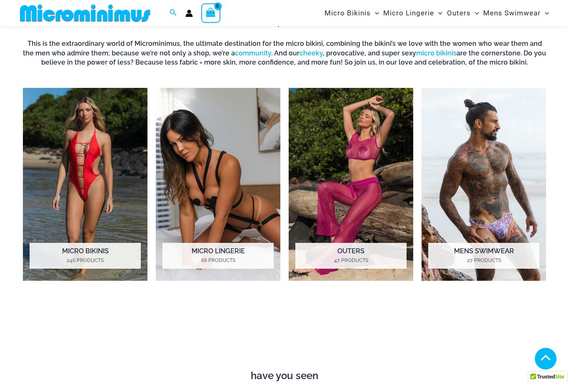
scroll to position [532, 0]
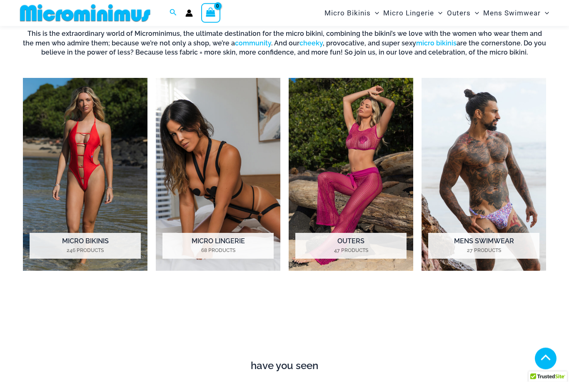
click at [94, 180] on img "Visit product category Micro Bikinis" at bounding box center [85, 174] width 124 height 193
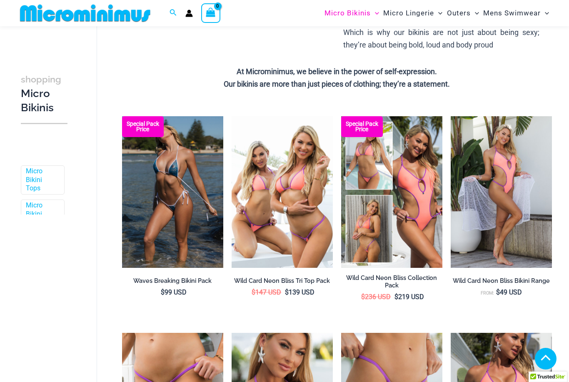
scroll to position [182, 0]
click at [122, 116] on img at bounding box center [122, 116] width 0 height 0
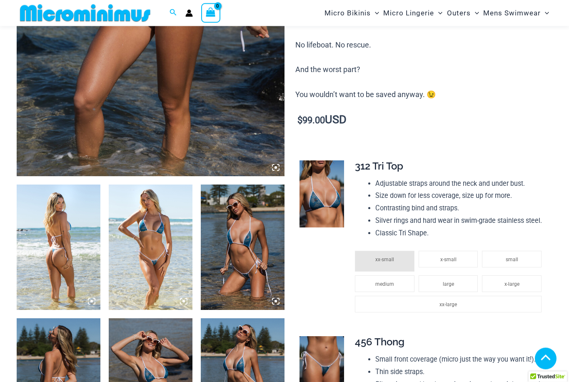
scroll to position [301, 0]
click at [155, 249] on img at bounding box center [151, 246] width 84 height 125
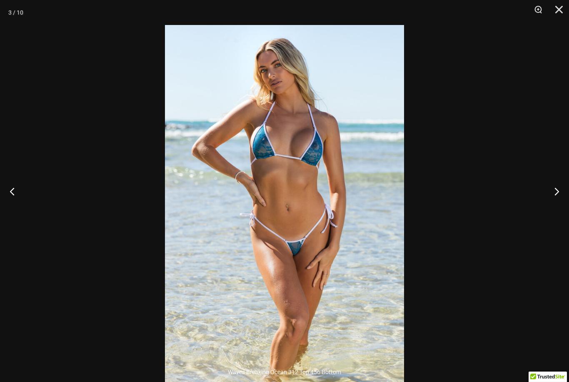
click at [538, 10] on button "Zoom" at bounding box center [535, 12] width 21 height 25
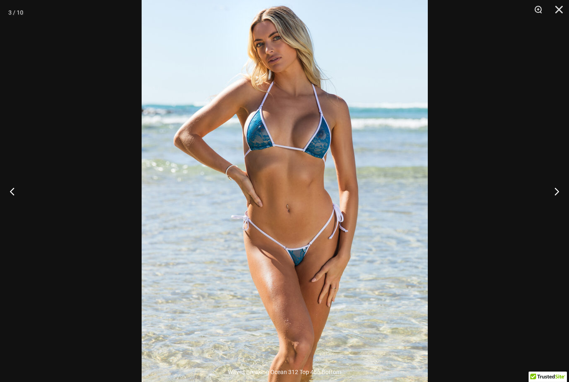
click at [557, 204] on button "Next" at bounding box center [552, 191] width 31 height 42
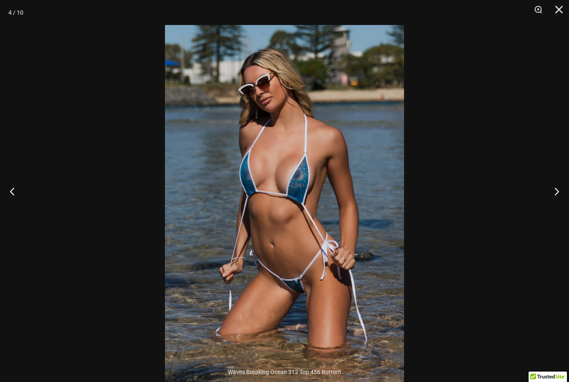
click at [558, 204] on button "Next" at bounding box center [552, 191] width 31 height 42
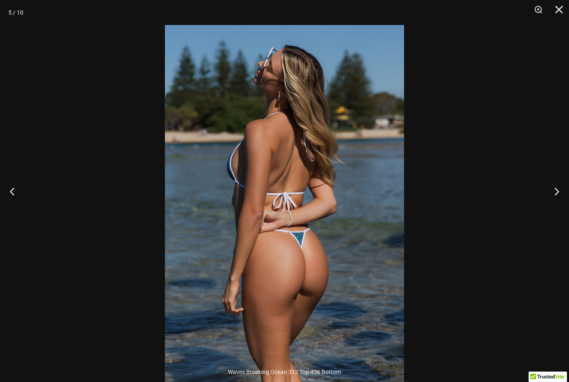
click at [558, 203] on button "Next" at bounding box center [552, 191] width 31 height 42
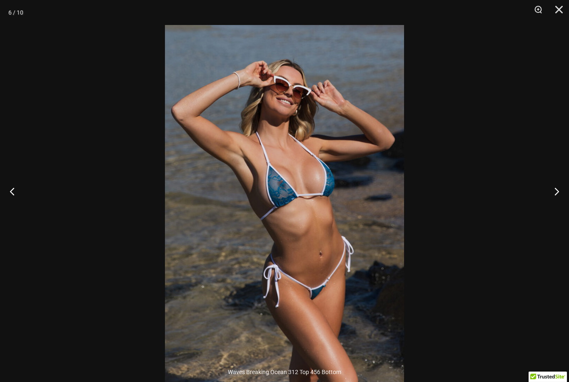
click at [558, 204] on button "Next" at bounding box center [552, 191] width 31 height 42
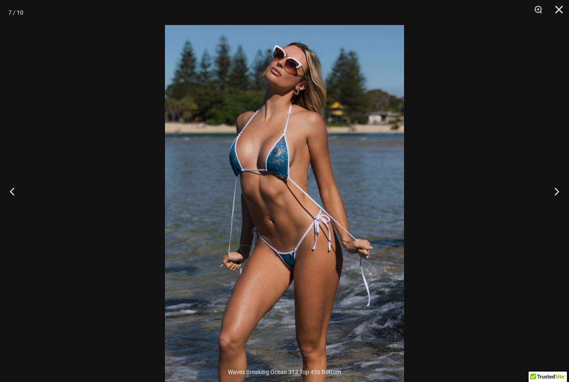
click at [558, 204] on button "Next" at bounding box center [552, 191] width 31 height 42
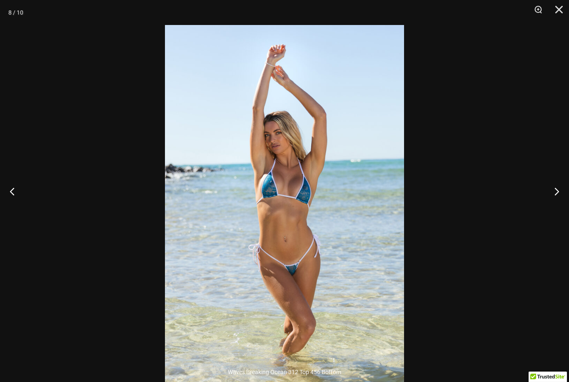
click at [558, 203] on button "Next" at bounding box center [552, 191] width 31 height 42
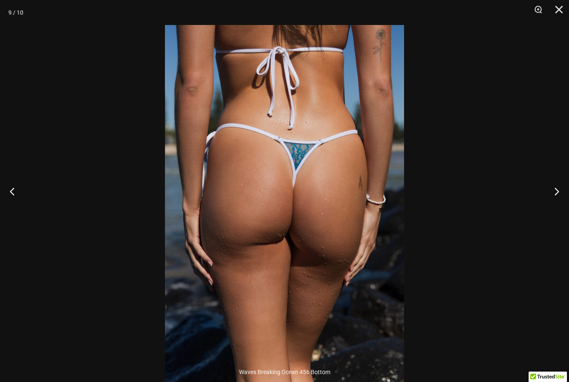
click at [559, 201] on button "Next" at bounding box center [552, 191] width 31 height 42
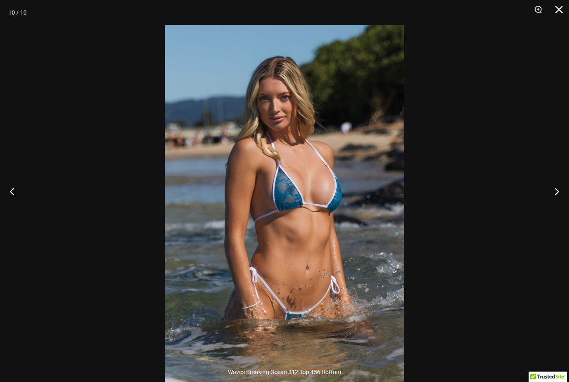
click at [560, 201] on button "Next" at bounding box center [552, 191] width 31 height 42
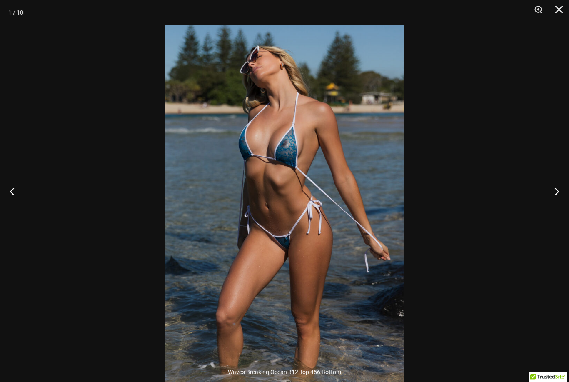
click at [560, 201] on button "Next" at bounding box center [552, 191] width 31 height 42
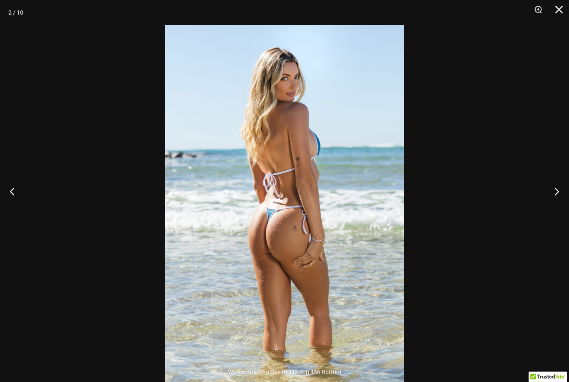
click at [557, 10] on button "Close" at bounding box center [555, 12] width 21 height 25
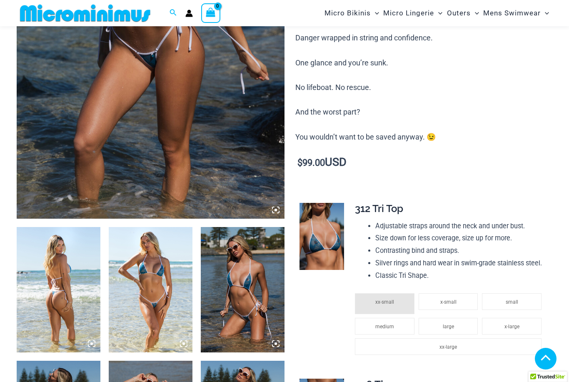
scroll to position [256, 0]
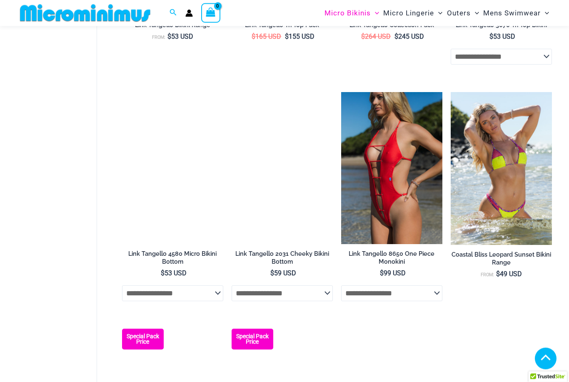
scroll to position [891, 0]
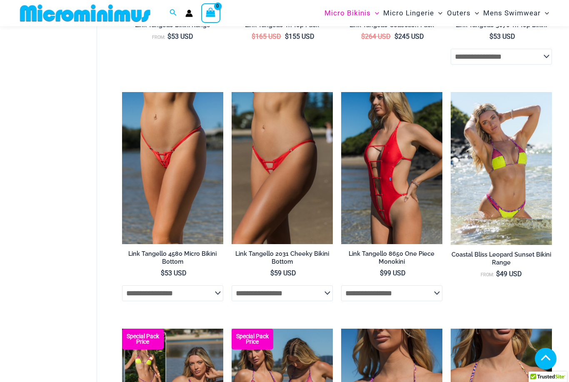
click at [231, 92] on img at bounding box center [231, 92] width 0 height 0
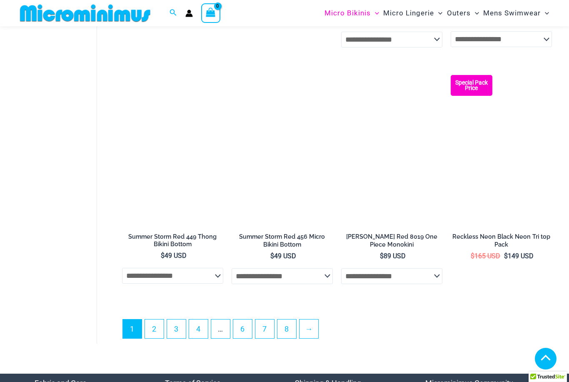
scroll to position [1855, 0]
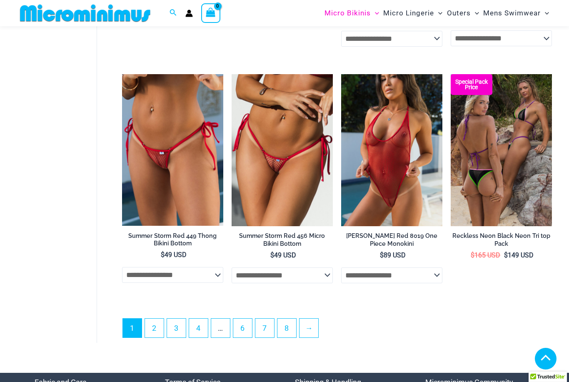
click at [314, 328] on link "→" at bounding box center [308, 327] width 19 height 19
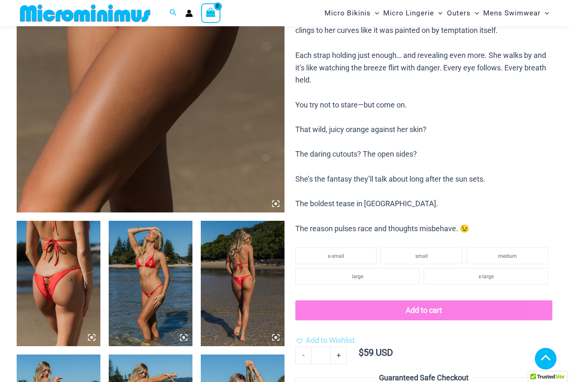
scroll to position [278, 0]
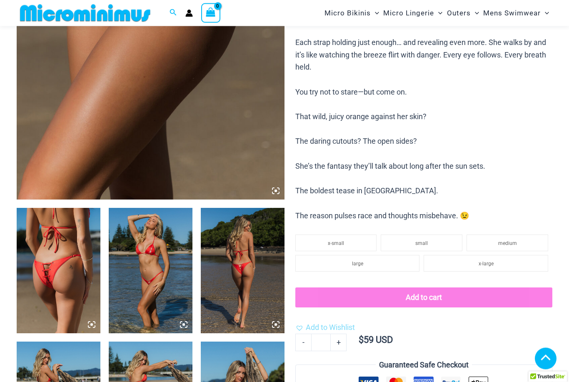
click at [50, 242] on img at bounding box center [59, 270] width 84 height 125
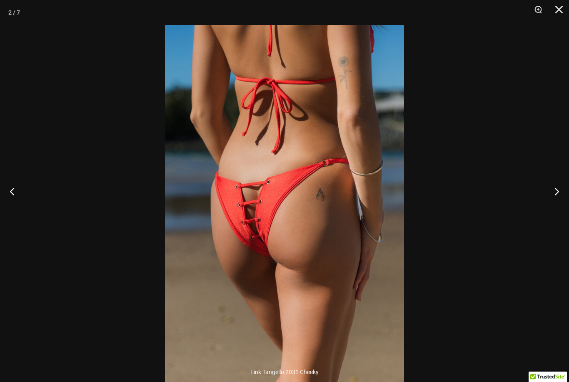
click at [560, 204] on button "Next" at bounding box center [552, 191] width 31 height 42
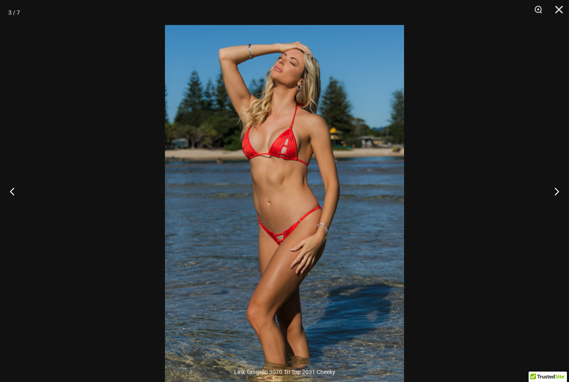
click at [558, 203] on button "Next" at bounding box center [552, 191] width 31 height 42
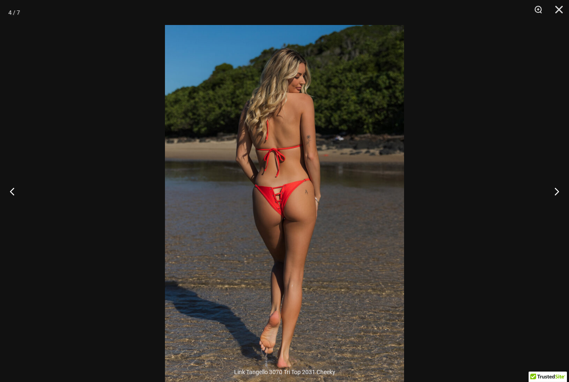
click at [558, 202] on button "Next" at bounding box center [552, 191] width 31 height 42
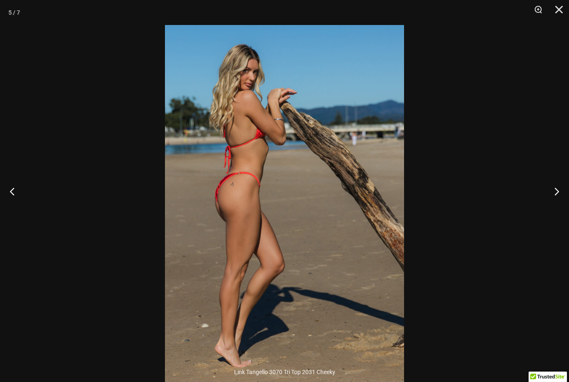
click at [559, 202] on button "Next" at bounding box center [552, 191] width 31 height 42
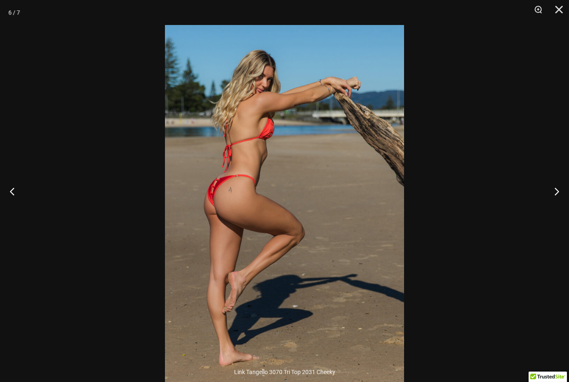
click at [559, 204] on button "Next" at bounding box center [552, 191] width 31 height 42
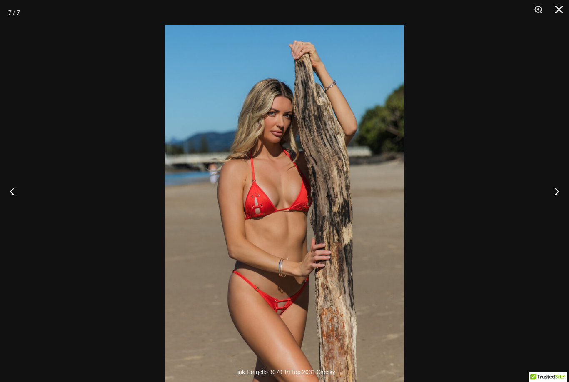
click at [563, 205] on button "Next" at bounding box center [552, 191] width 31 height 42
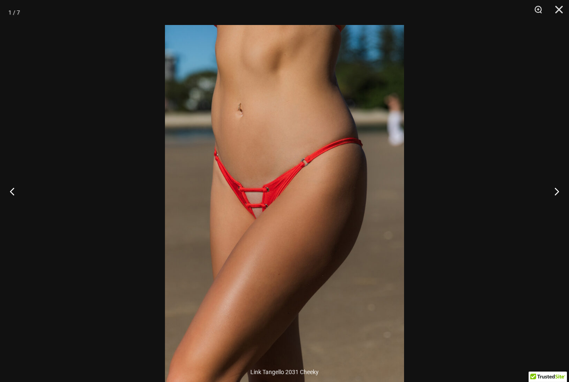
click at [555, 202] on button "Next" at bounding box center [552, 191] width 31 height 42
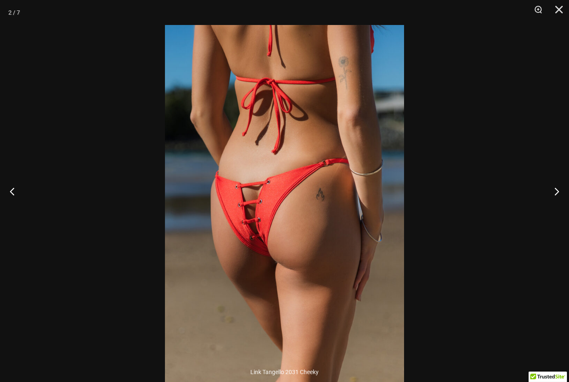
click at [564, 8] on button "Close" at bounding box center [555, 12] width 21 height 25
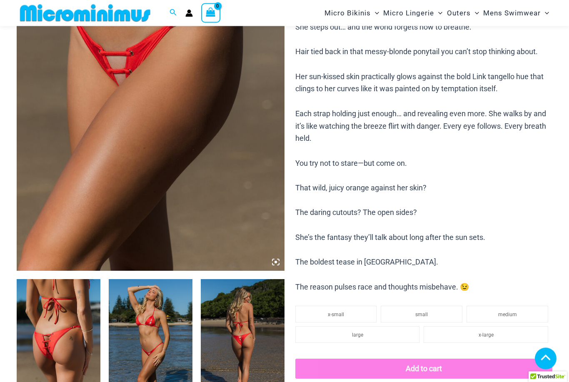
scroll to position [199, 0]
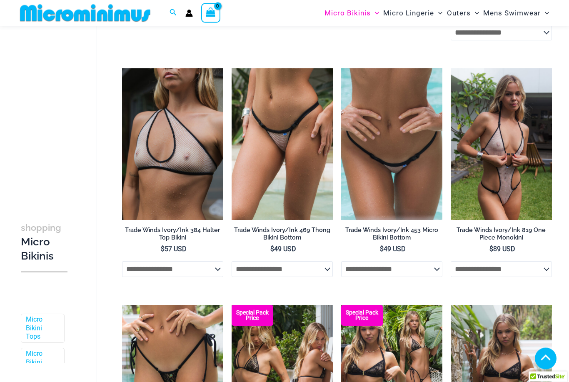
scroll to position [1206, 0]
click at [341, 68] on img at bounding box center [341, 68] width 0 height 0
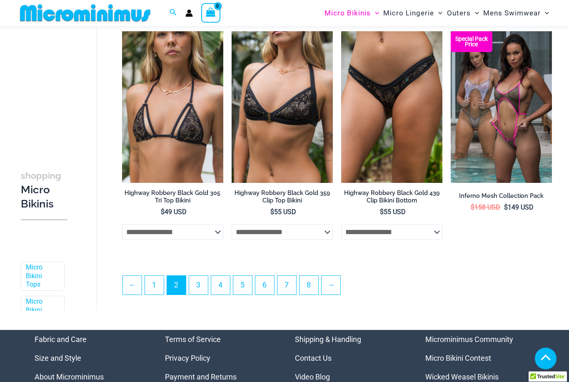
scroll to position [1719, 0]
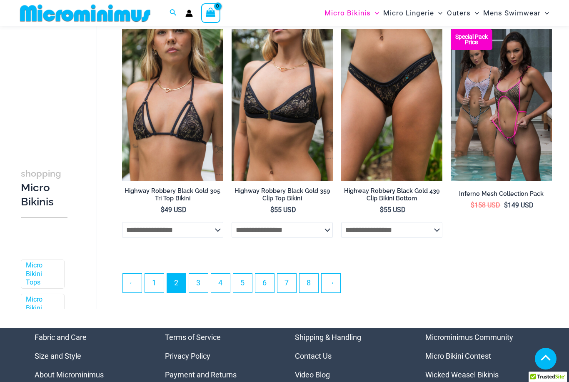
click at [333, 288] on link "→" at bounding box center [330, 283] width 19 height 19
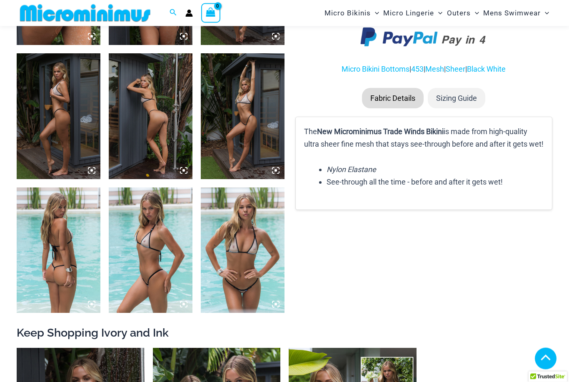
click at [149, 250] on img at bounding box center [151, 250] width 84 height 125
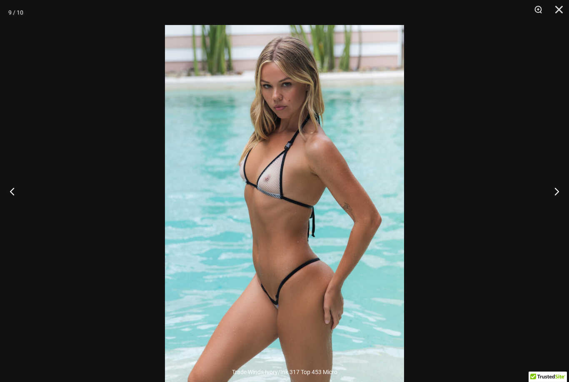
click at [556, 204] on button "Next" at bounding box center [552, 191] width 31 height 42
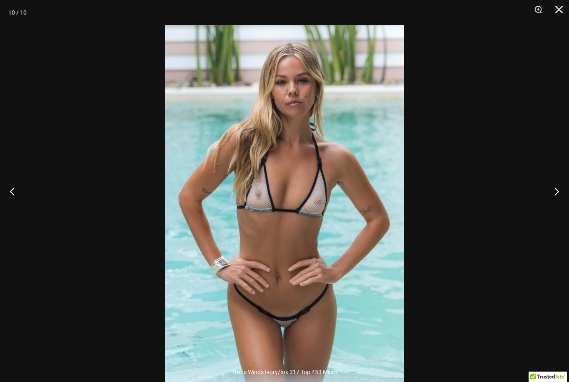
click at [558, 11] on button "Close" at bounding box center [555, 12] width 21 height 25
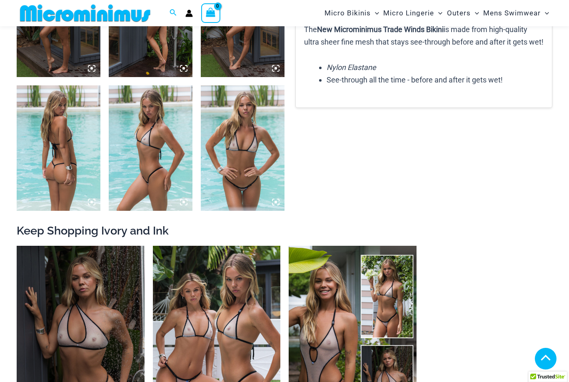
scroll to position [666, 0]
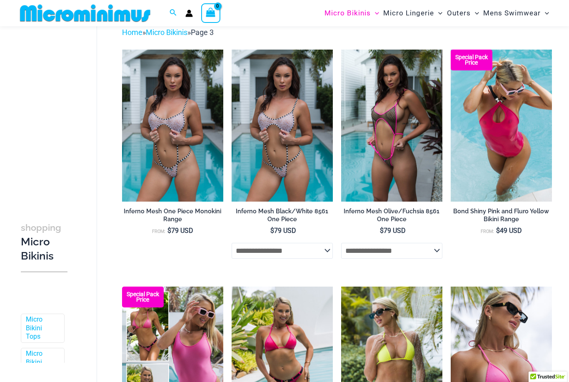
scroll to position [43, 0]
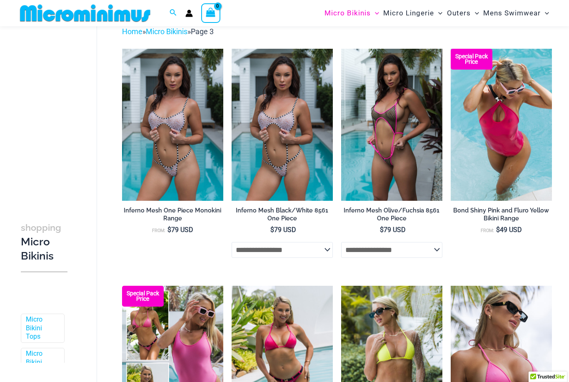
click at [341, 49] on img at bounding box center [341, 49] width 0 height 0
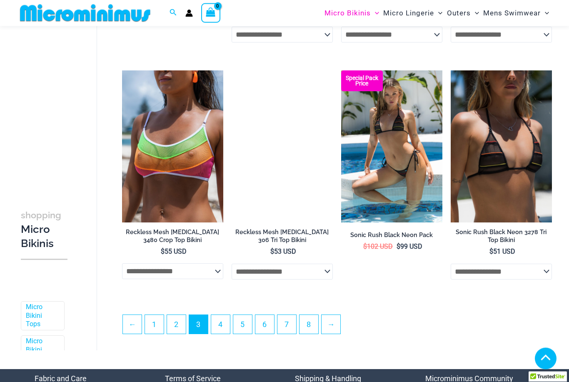
scroll to position [1673, 0]
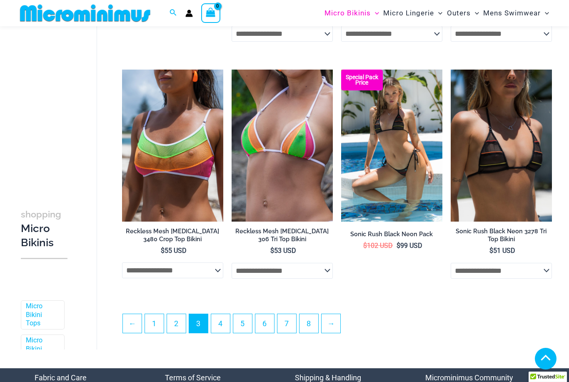
click at [331, 331] on link "→" at bounding box center [330, 323] width 19 height 19
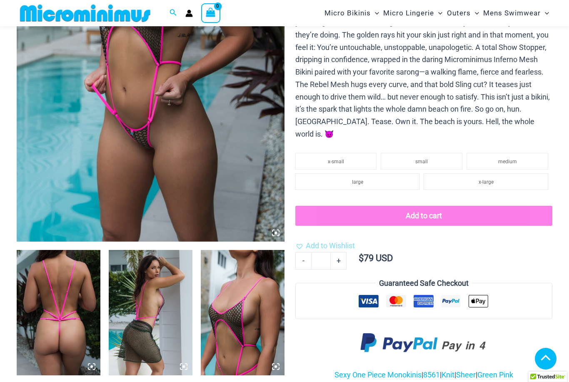
scroll to position [240, 0]
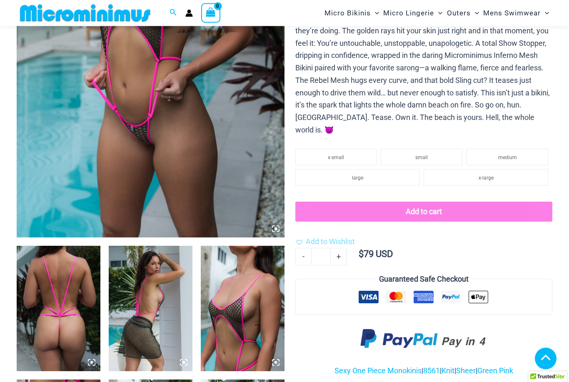
click at [145, 155] on img at bounding box center [151, 37] width 268 height 402
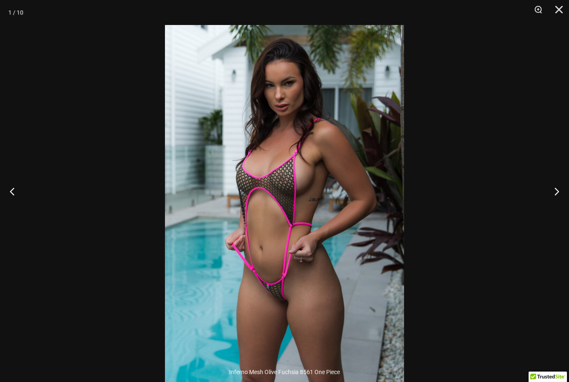
click at [559, 206] on button "Next" at bounding box center [552, 191] width 31 height 42
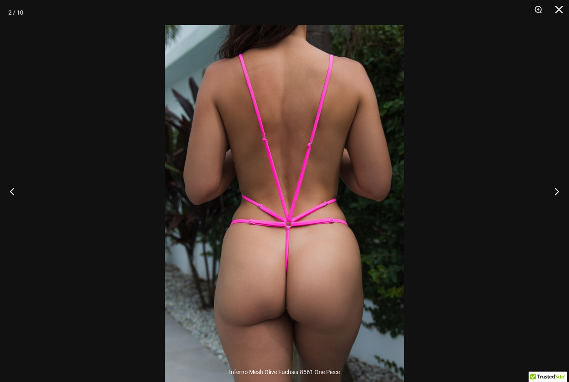
click at [552, 201] on button "Next" at bounding box center [552, 191] width 31 height 42
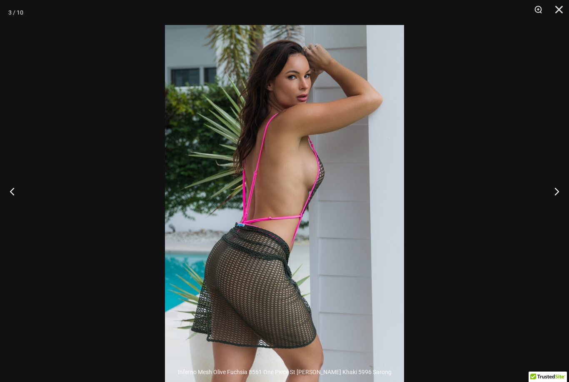
click at [552, 200] on button "Next" at bounding box center [552, 191] width 31 height 42
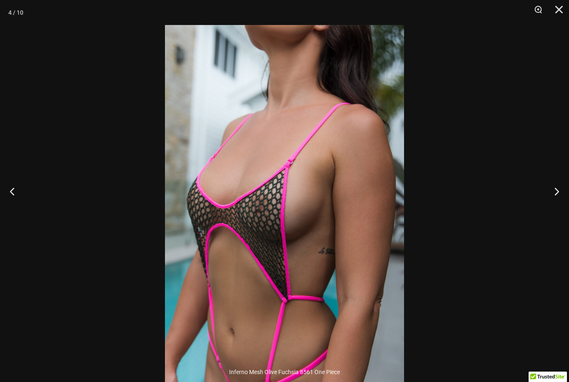
click at [553, 201] on button "Next" at bounding box center [552, 191] width 31 height 42
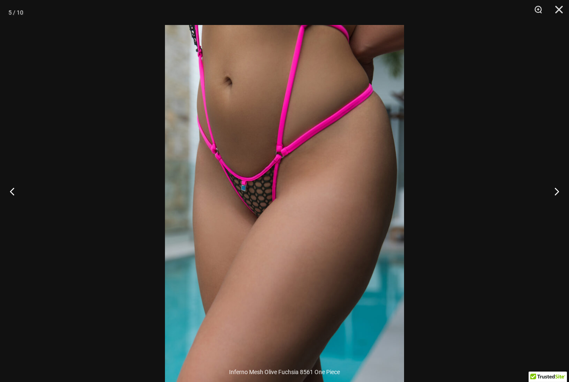
click at [555, 203] on button "Next" at bounding box center [552, 191] width 31 height 42
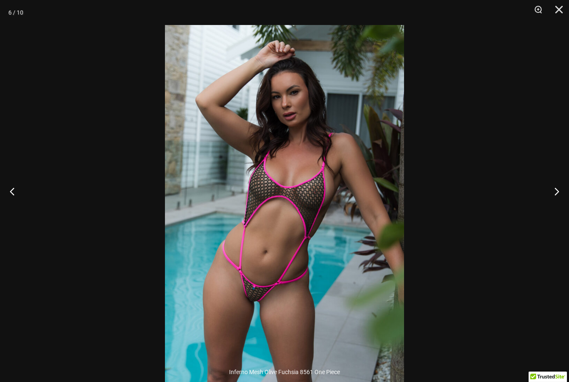
click at [554, 208] on button "Next" at bounding box center [552, 191] width 31 height 42
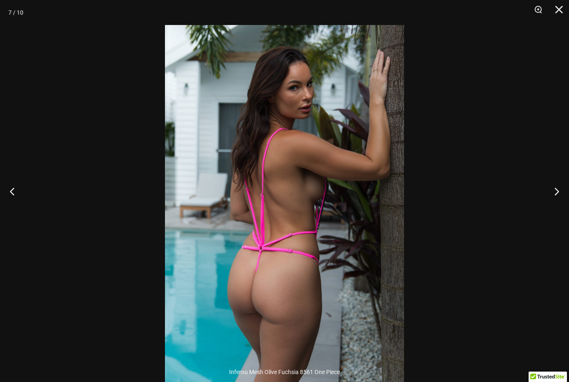
click at [556, 204] on button "Next" at bounding box center [552, 191] width 31 height 42
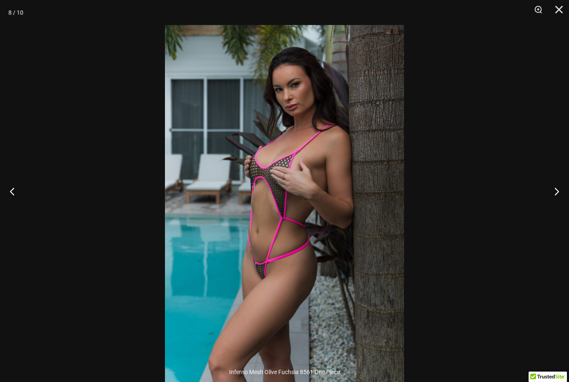
click at [555, 205] on button "Next" at bounding box center [552, 191] width 31 height 42
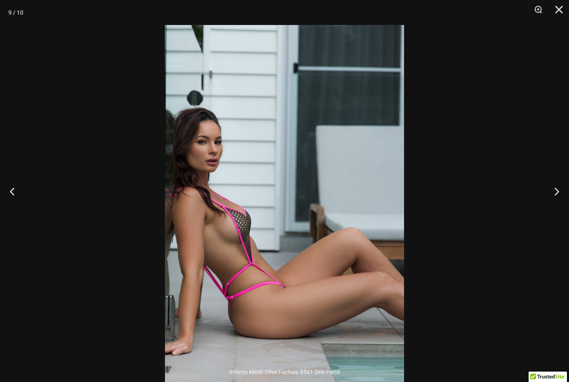
click at [558, 11] on button "Close" at bounding box center [555, 12] width 21 height 25
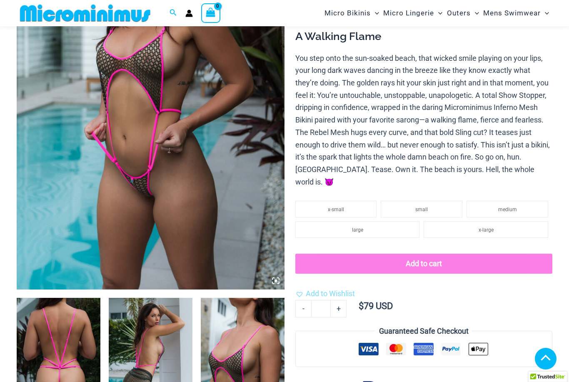
scroll to position [181, 0]
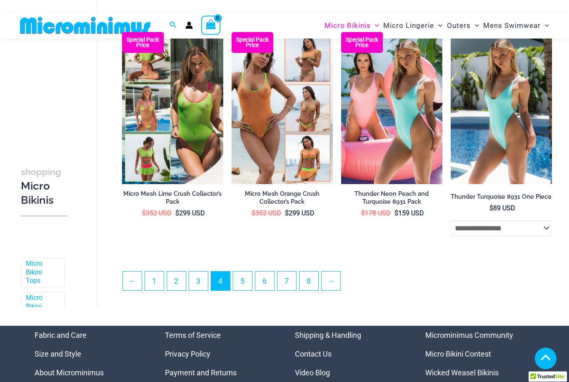
scroll to position [1693, 0]
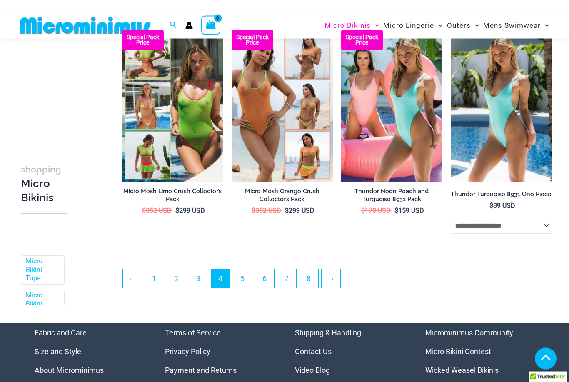
click at [334, 286] on link "→" at bounding box center [330, 278] width 19 height 19
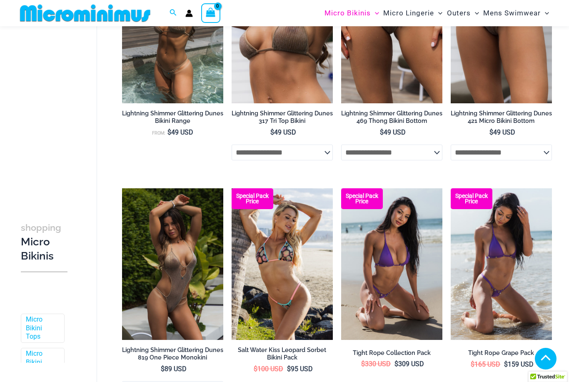
scroll to position [826, 0]
